Goal: Navigation & Orientation: Find specific page/section

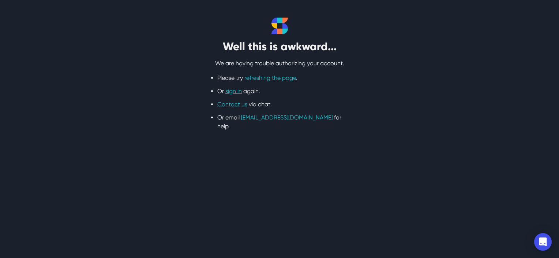
click at [265, 77] on link "refreshing the page" at bounding box center [271, 77] width 52 height 7
click at [230, 89] on link "sign in" at bounding box center [234, 91] width 16 height 7
click at [238, 91] on link "sign in" at bounding box center [234, 91] width 16 height 7
click at [234, 91] on link "sign in" at bounding box center [234, 91] width 16 height 7
